Goal: Information Seeking & Learning: Learn about a topic

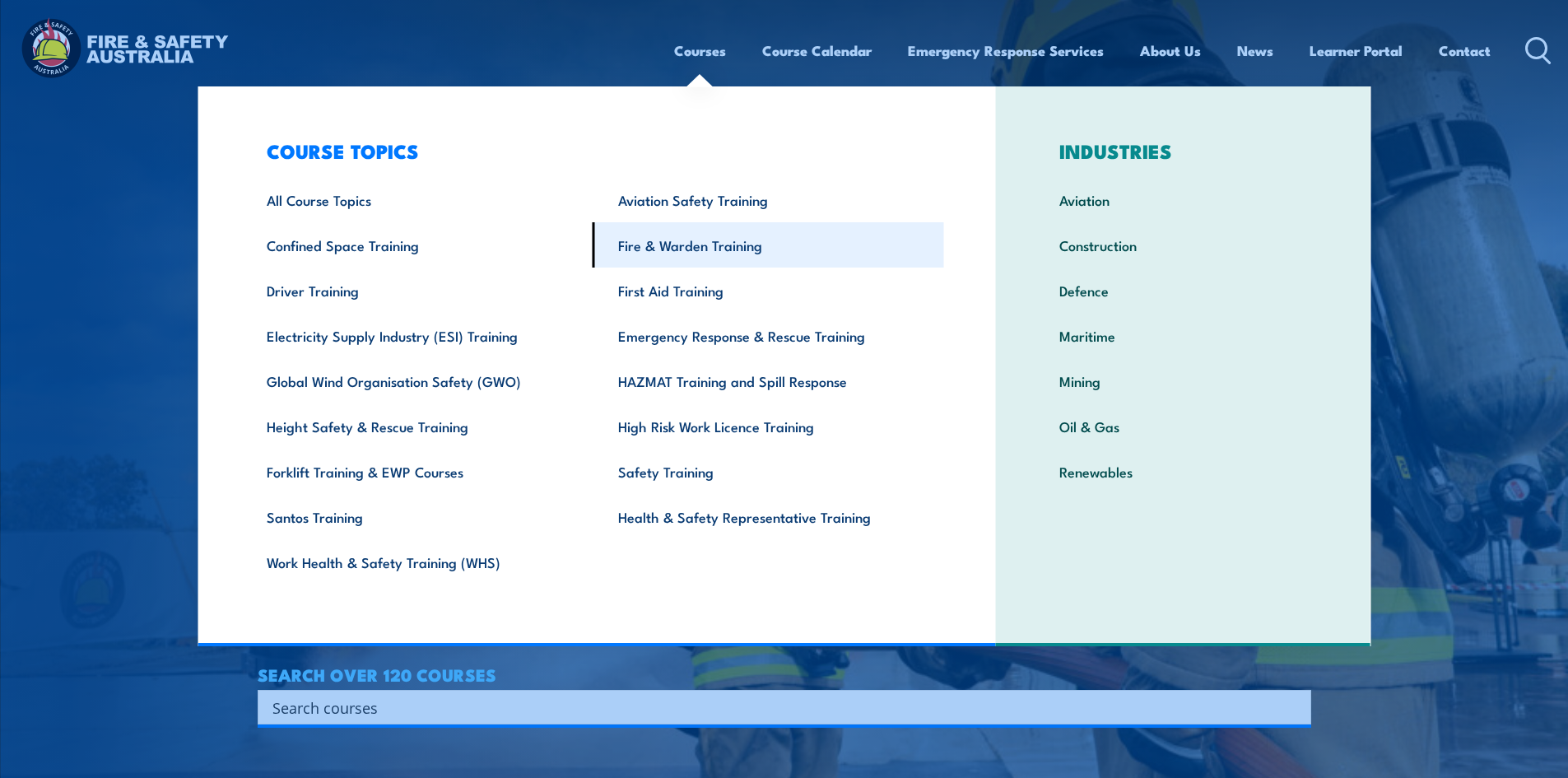
click at [682, 248] on link "Fire & Warden Training" at bounding box center [768, 245] width 352 height 45
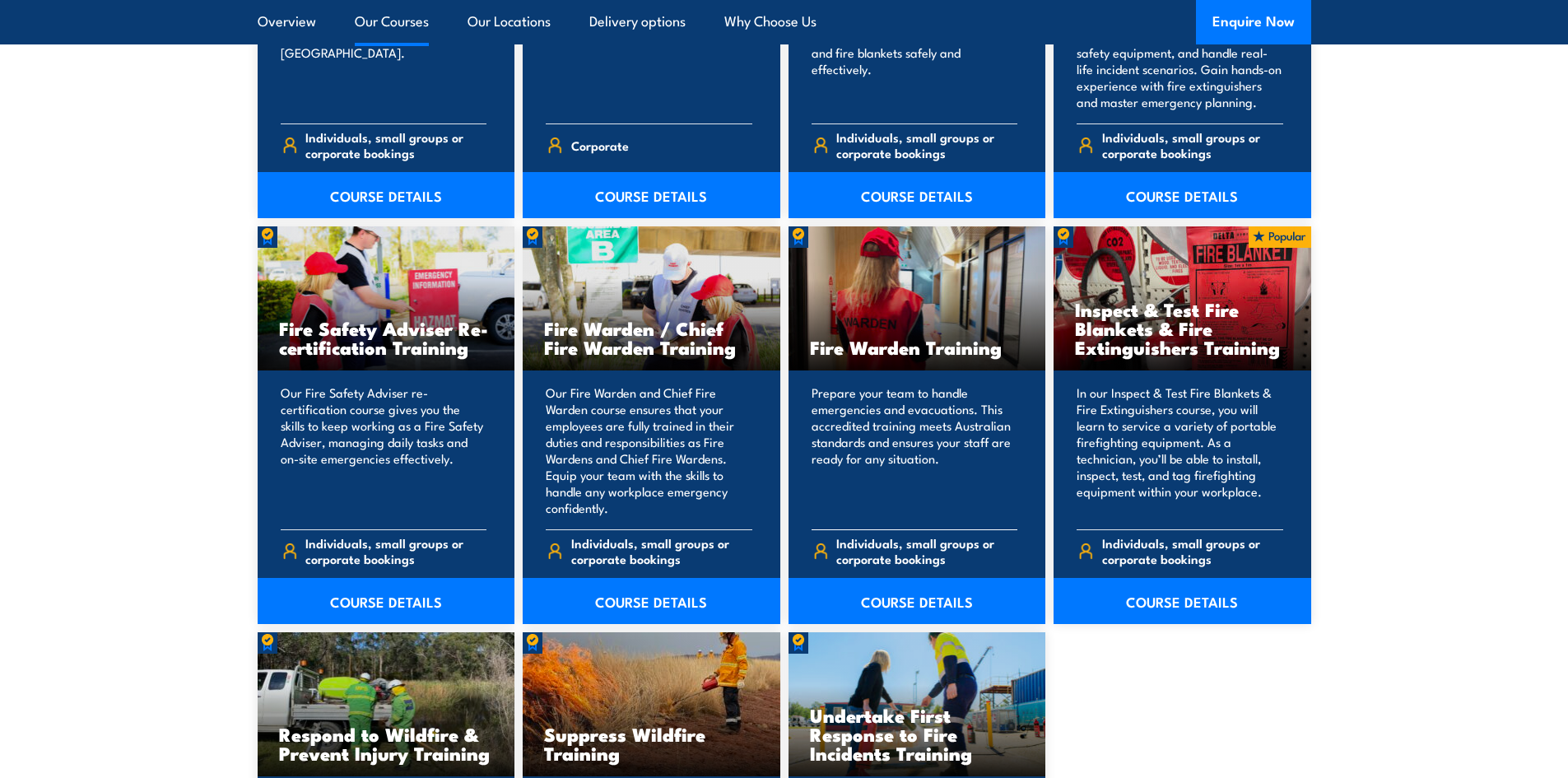
scroll to position [2057, 0]
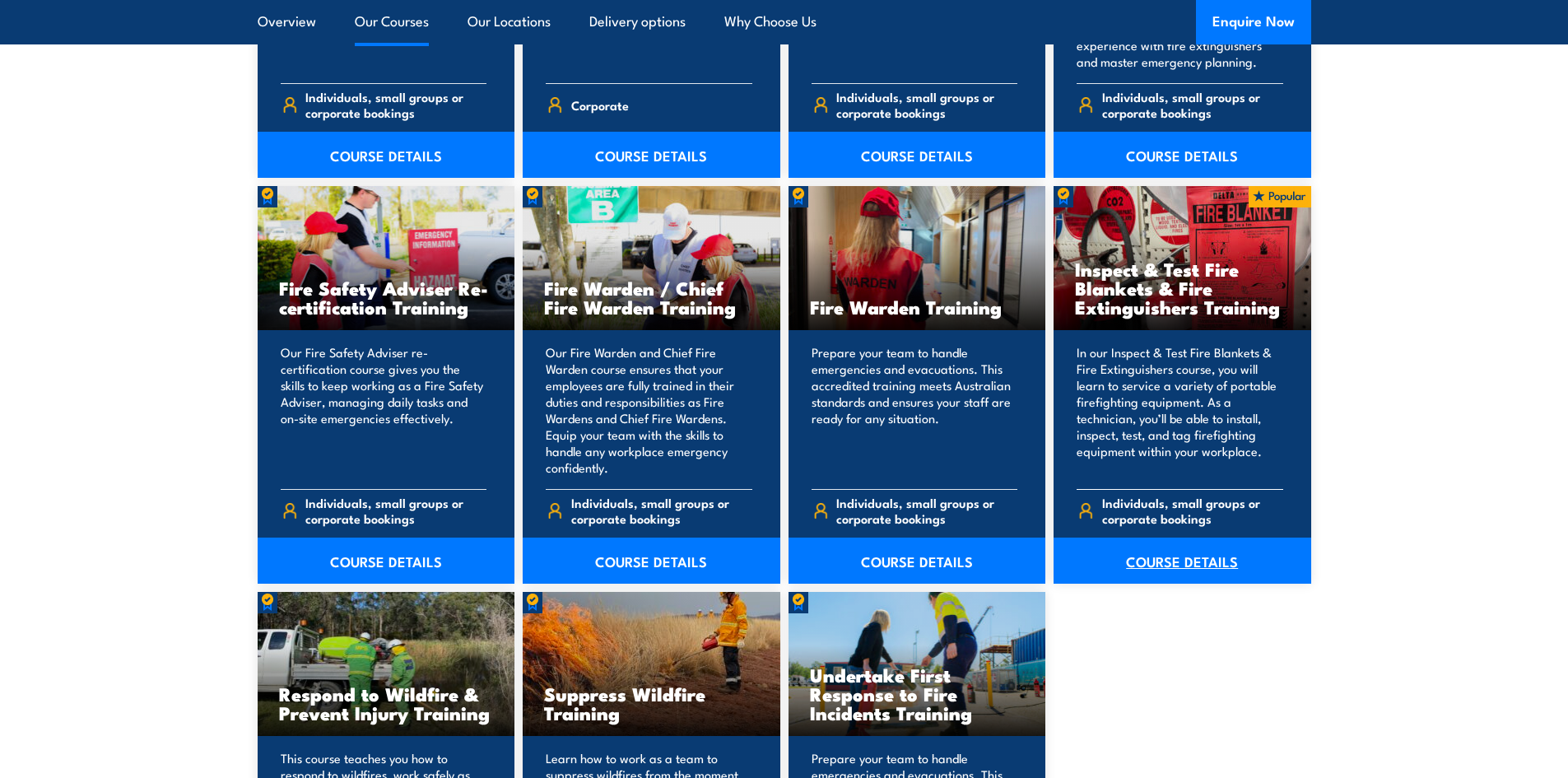
click at [1234, 553] on link "COURSE DETAILS" at bounding box center [1183, 561] width 258 height 46
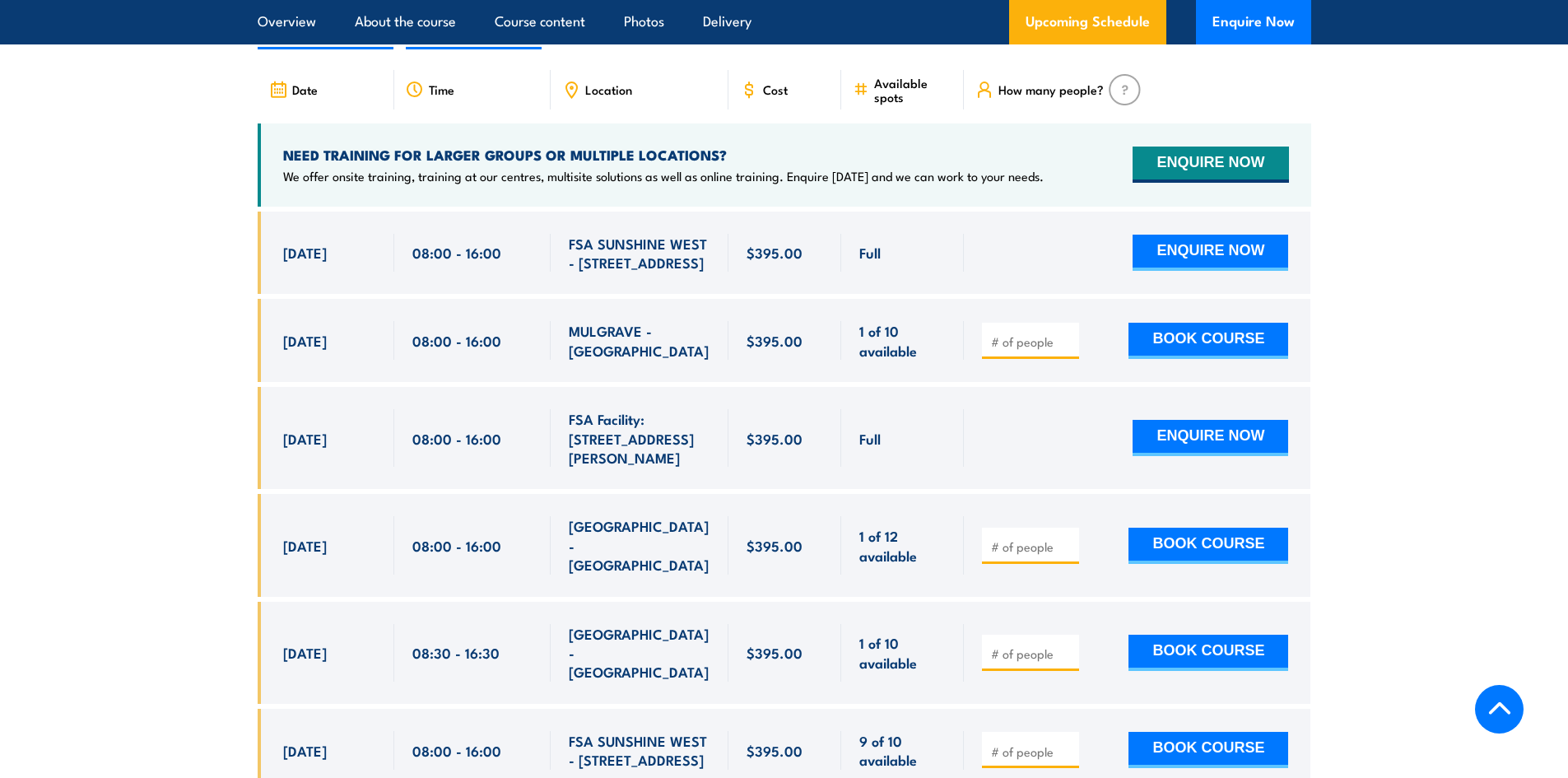
scroll to position [3045, 0]
